Goal: Information Seeking & Learning: Learn about a topic

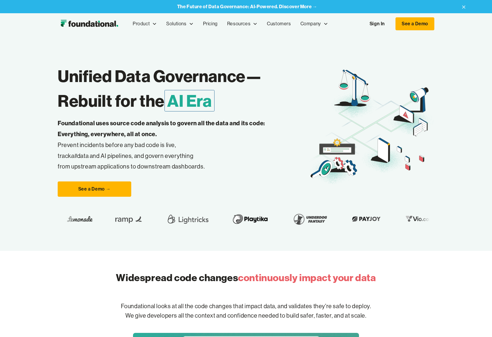
click at [380, 25] on link "Sign In" at bounding box center [377, 24] width 27 height 12
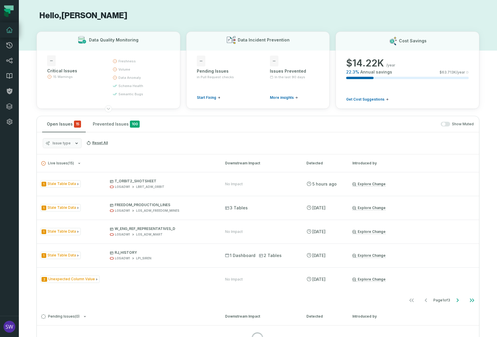
click at [11, 73] on icon at bounding box center [9, 75] width 7 height 7
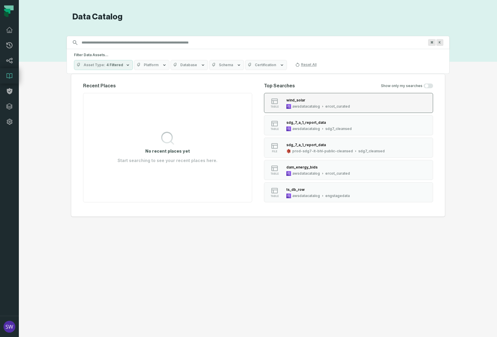
click at [313, 106] on div "awsdatacatalog" at bounding box center [306, 106] width 28 height 5
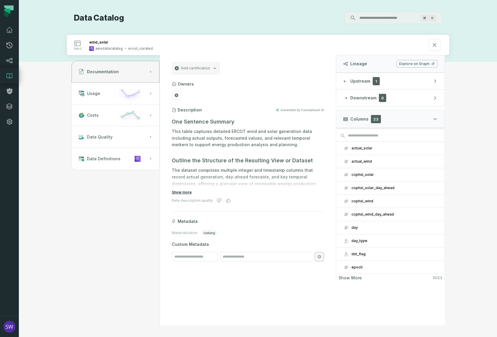
click at [178, 191] on button "Show more" at bounding box center [182, 192] width 20 height 5
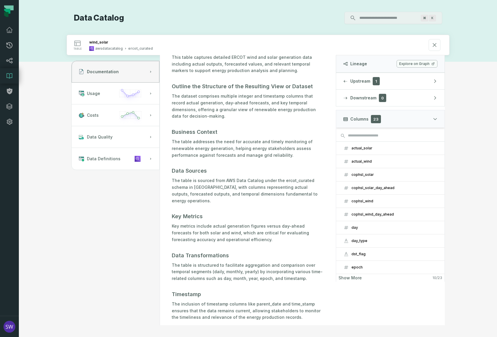
scroll to position [88, 0]
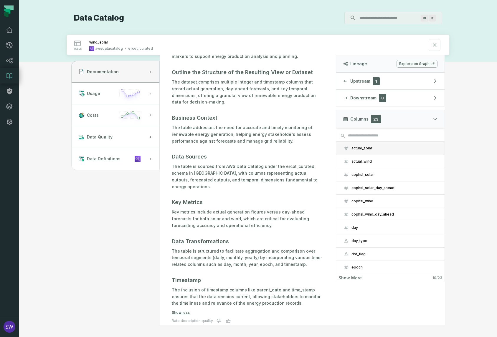
click at [376, 150] on div "actual_solar" at bounding box center [394, 148] width 86 height 5
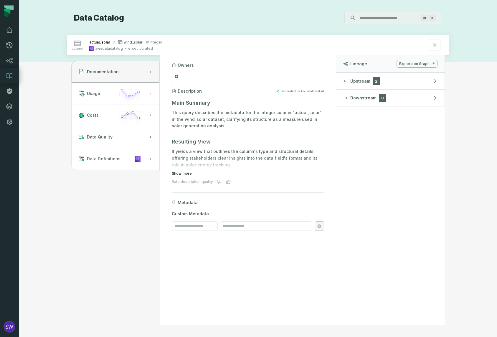
click at [184, 176] on button "Show more" at bounding box center [182, 173] width 20 height 5
